Goal: Task Accomplishment & Management: Manage account settings

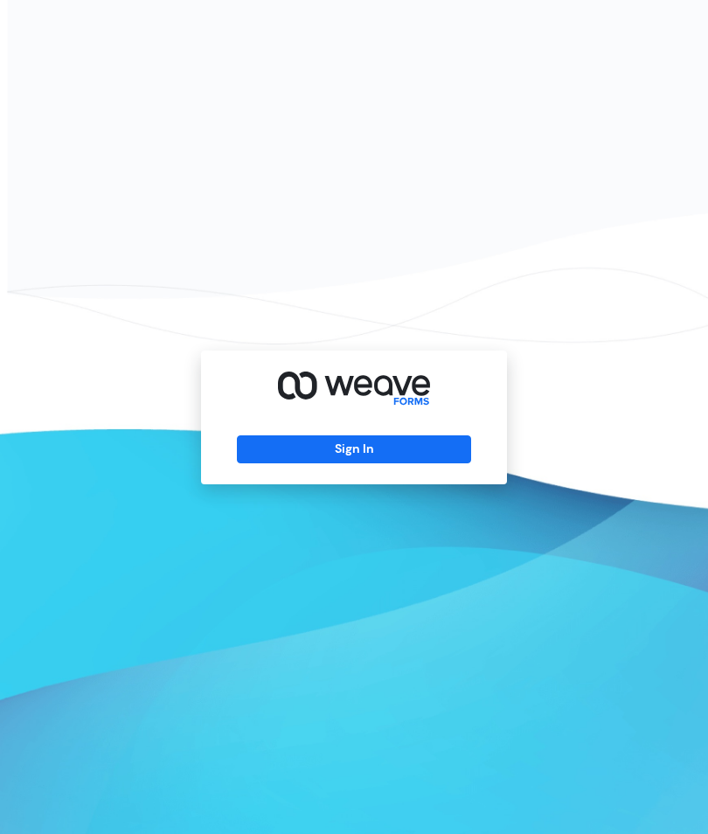
click at [361, 463] on button "Sign In" at bounding box center [353, 449] width 233 height 28
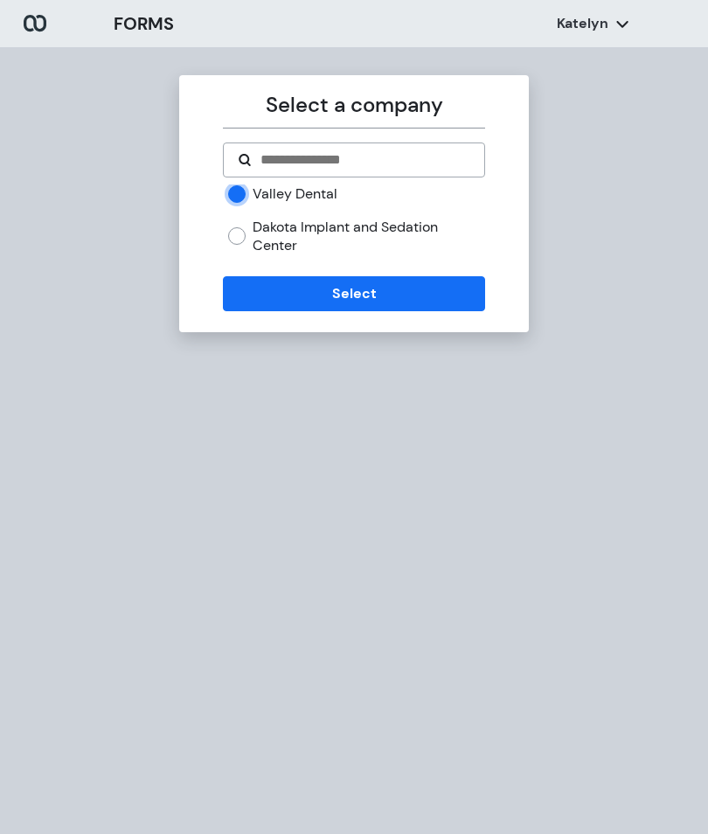
click at [344, 288] on button "Select" at bounding box center [353, 293] width 261 height 35
